Goal: Task Accomplishment & Management: Use online tool/utility

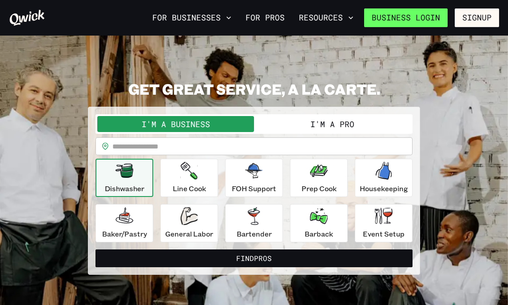
click at [409, 20] on link "Business Login" at bounding box center [405, 17] width 83 height 19
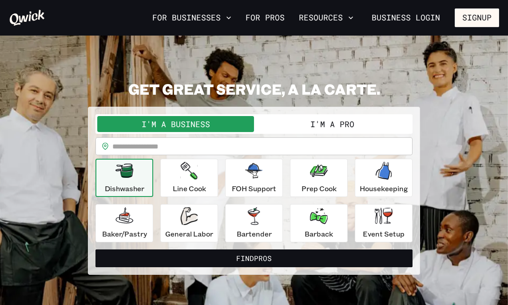
click at [291, 124] on button "I'm a Pro" at bounding box center [332, 124] width 157 height 16
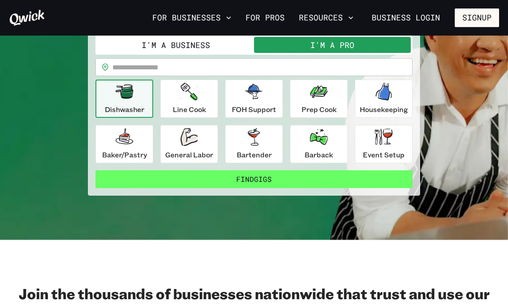
scroll to position [35, 0]
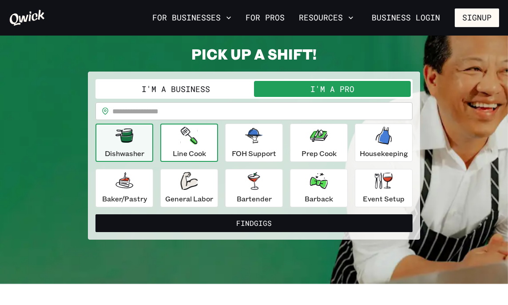
click at [170, 124] on button "Line Cook" at bounding box center [189, 142] width 58 height 38
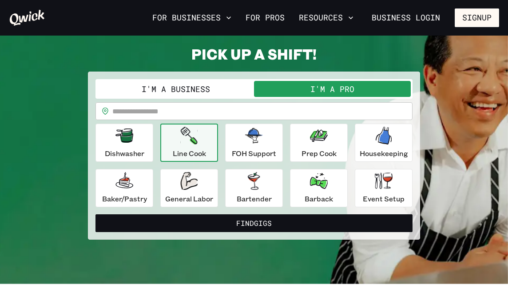
click at [171, 112] on input "text" at bounding box center [262, 111] width 300 height 18
click at [174, 147] on div "Line Cook" at bounding box center [189, 143] width 33 height 32
click at [190, 183] on icon "button" at bounding box center [188, 181] width 17 height 18
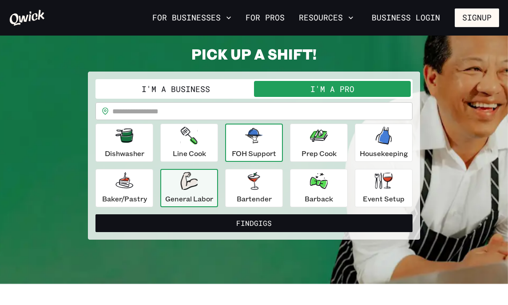
click at [255, 151] on p "FOH Support" at bounding box center [254, 153] width 44 height 11
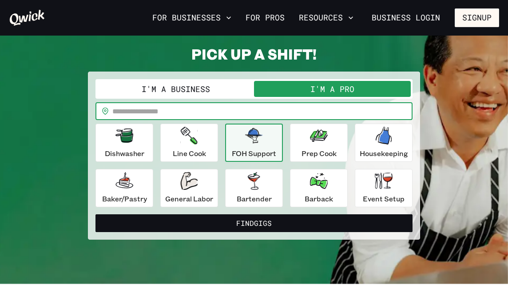
click at [229, 114] on input "text" at bounding box center [262, 111] width 300 height 18
type input "*****"
click at [254, 222] on button "Find Gigs" at bounding box center [253, 223] width 317 height 18
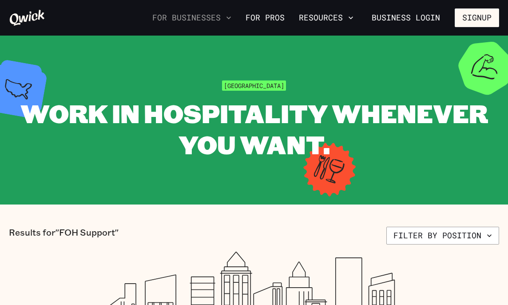
click at [174, 22] on button "For Businesses" at bounding box center [192, 17] width 86 height 15
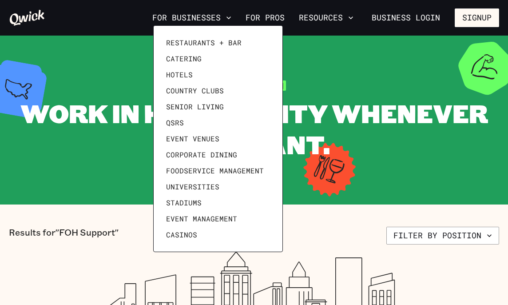
click at [270, 18] on div at bounding box center [254, 152] width 508 height 305
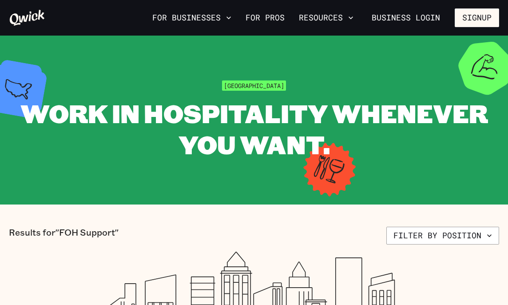
click at [270, 18] on link "For Pros" at bounding box center [265, 17] width 46 height 15
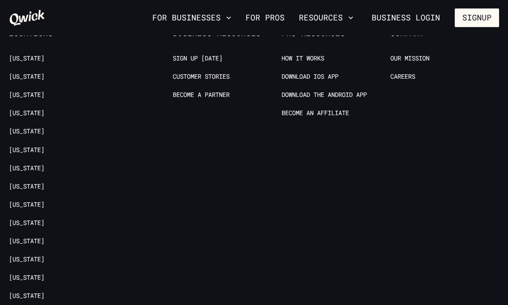
scroll to position [1658, 0]
